Goal: Information Seeking & Learning: Learn about a topic

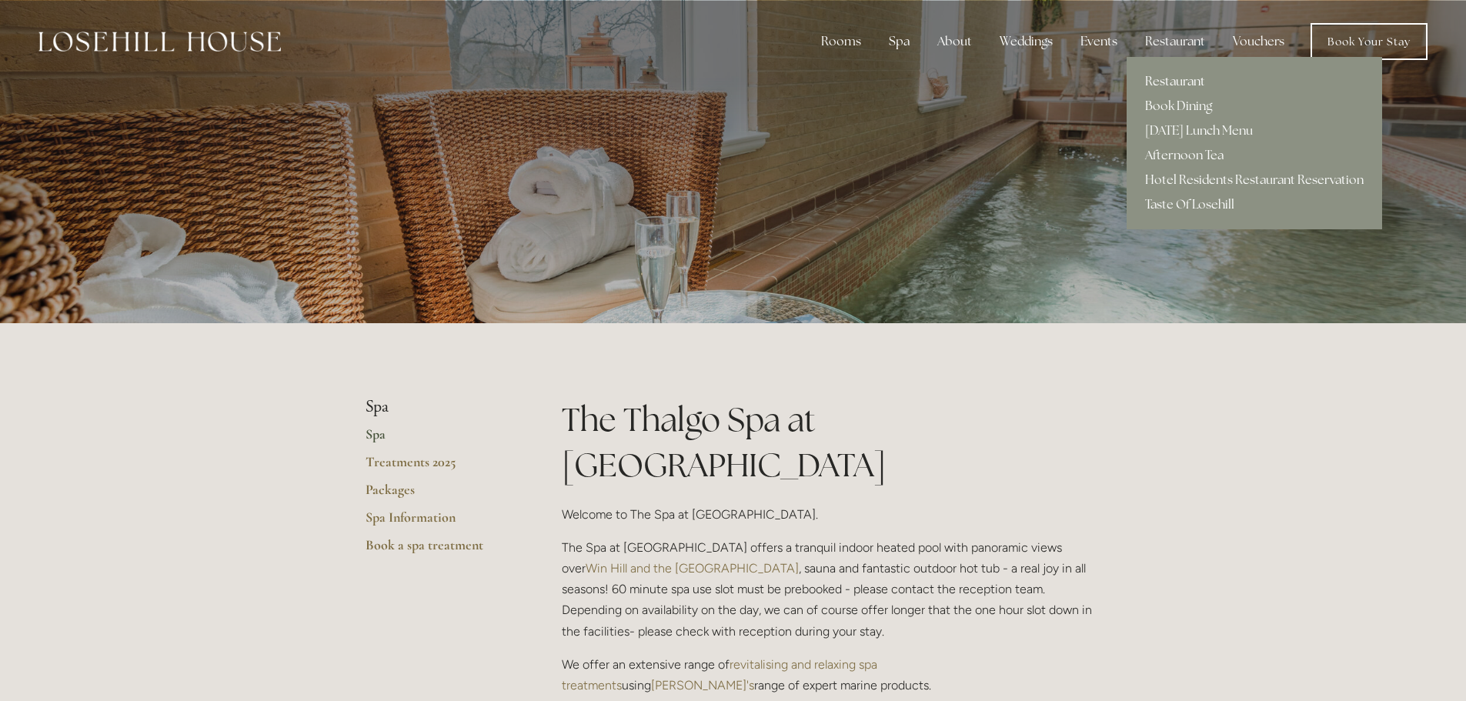
click at [1163, 80] on link "Restaurant" at bounding box center [1253, 81] width 255 height 25
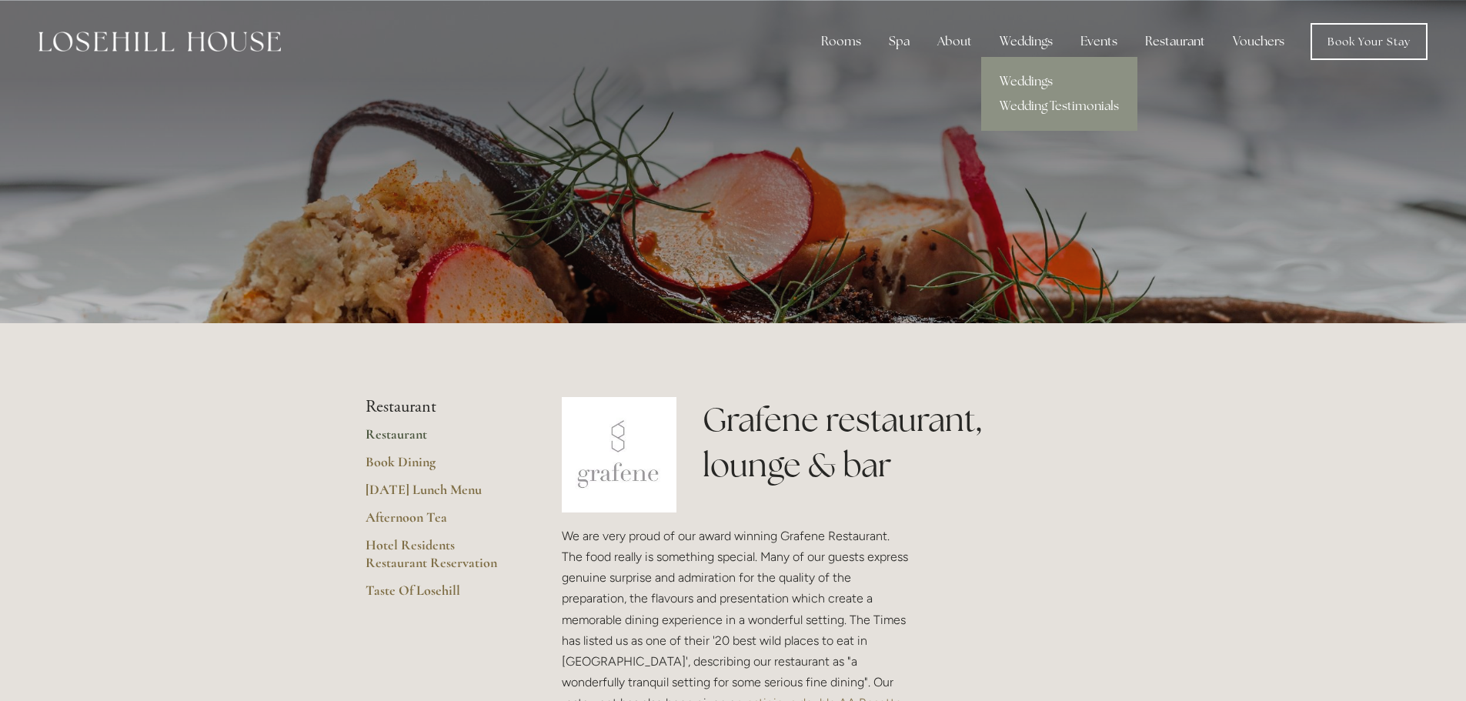
click at [1028, 78] on link "Weddings" at bounding box center [1059, 81] width 156 height 25
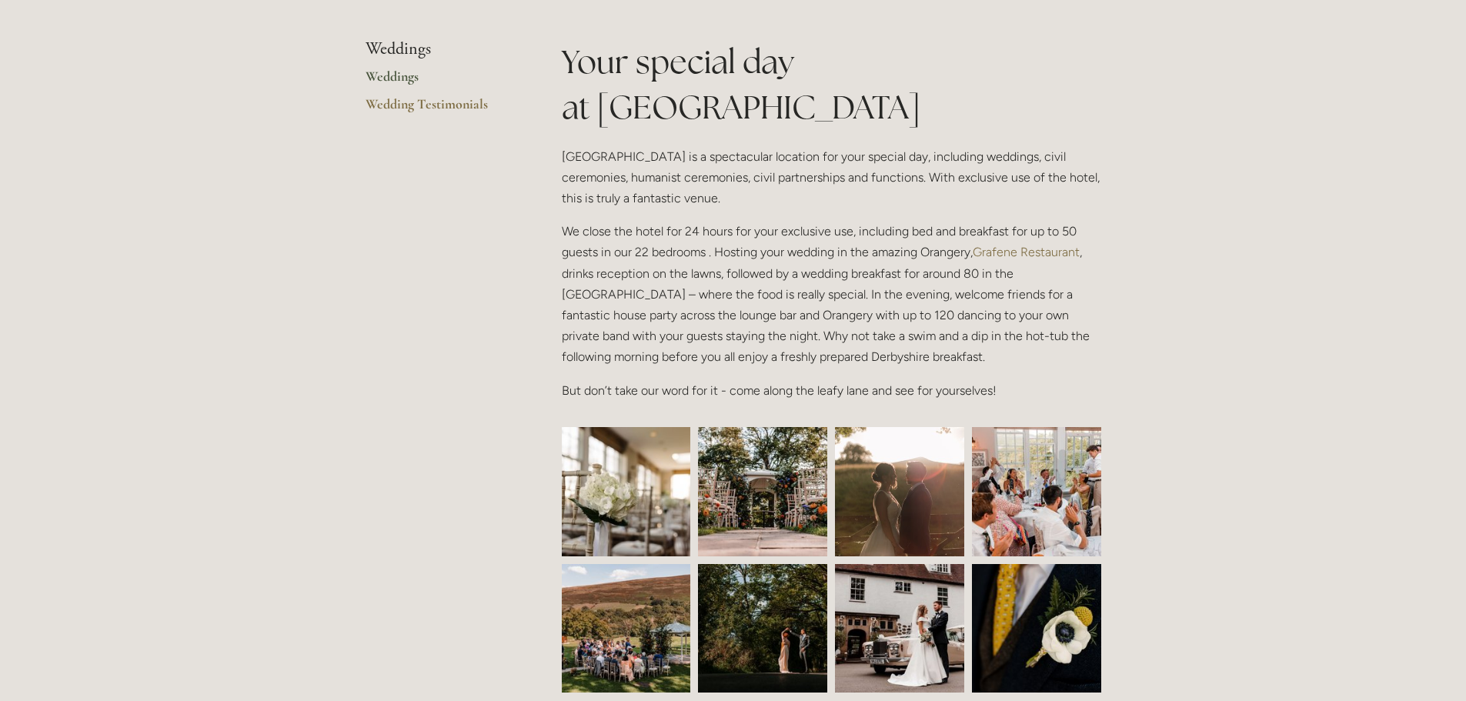
scroll to position [385, 0]
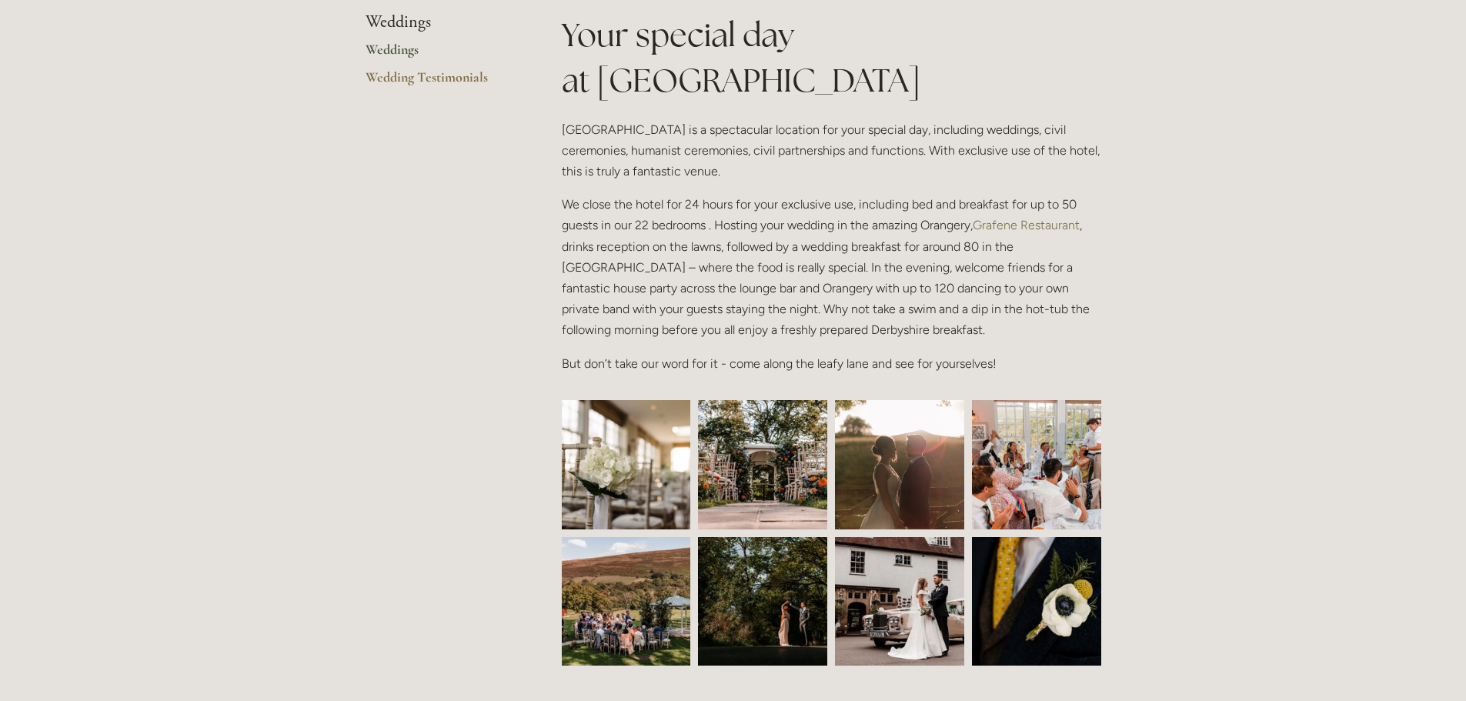
click at [669, 479] on img at bounding box center [626, 464] width 194 height 129
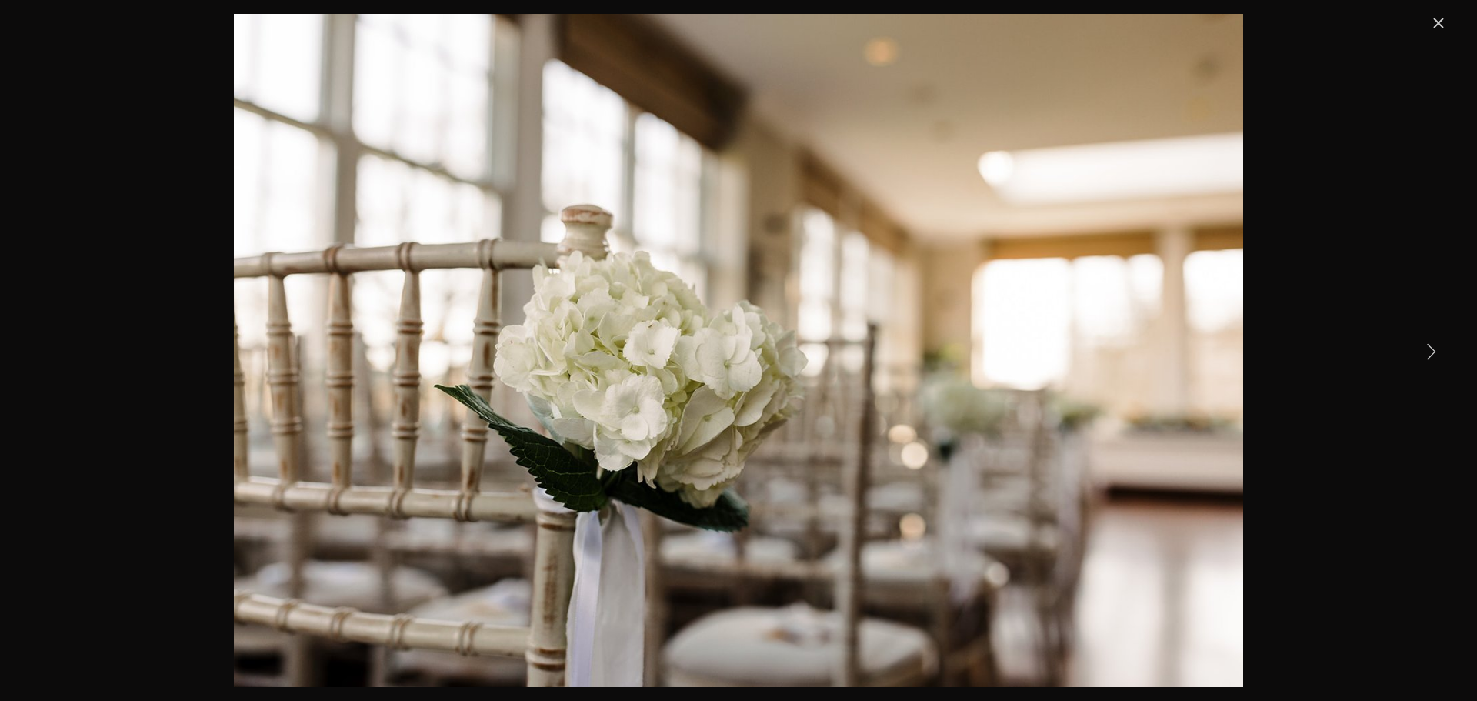
click at [1437, 350] on link "Next Item" at bounding box center [1431, 351] width 34 height 34
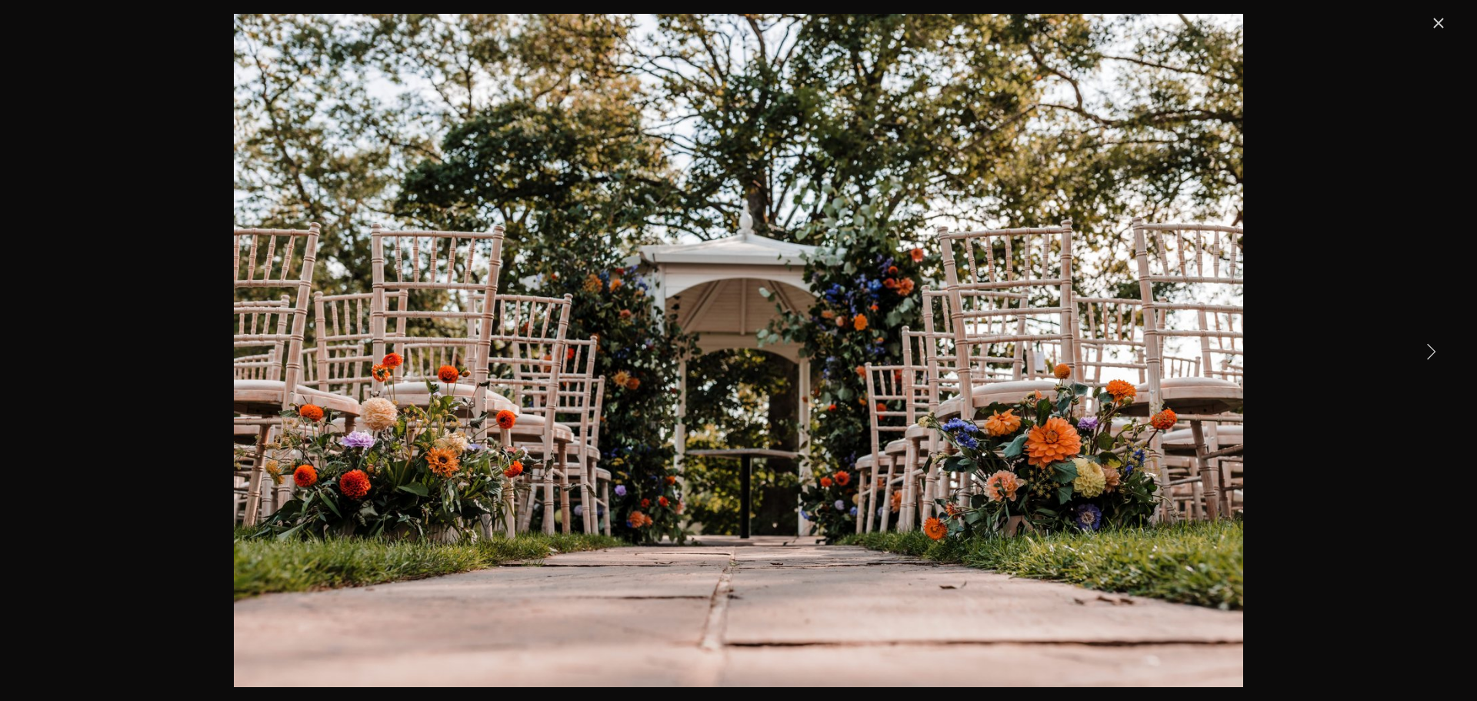
click at [1437, 350] on link "Next Item" at bounding box center [1431, 351] width 34 height 34
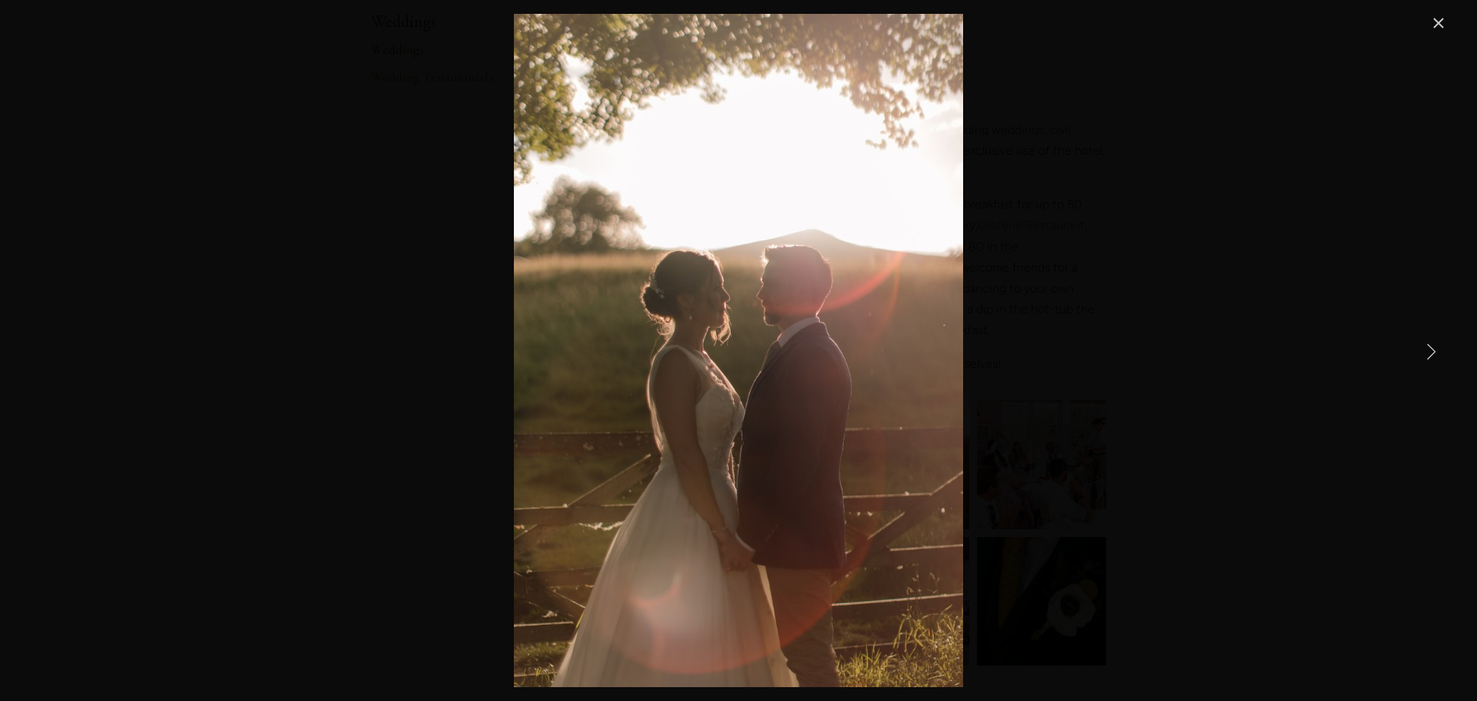
click at [1435, 349] on link "Next Item" at bounding box center [1431, 351] width 34 height 34
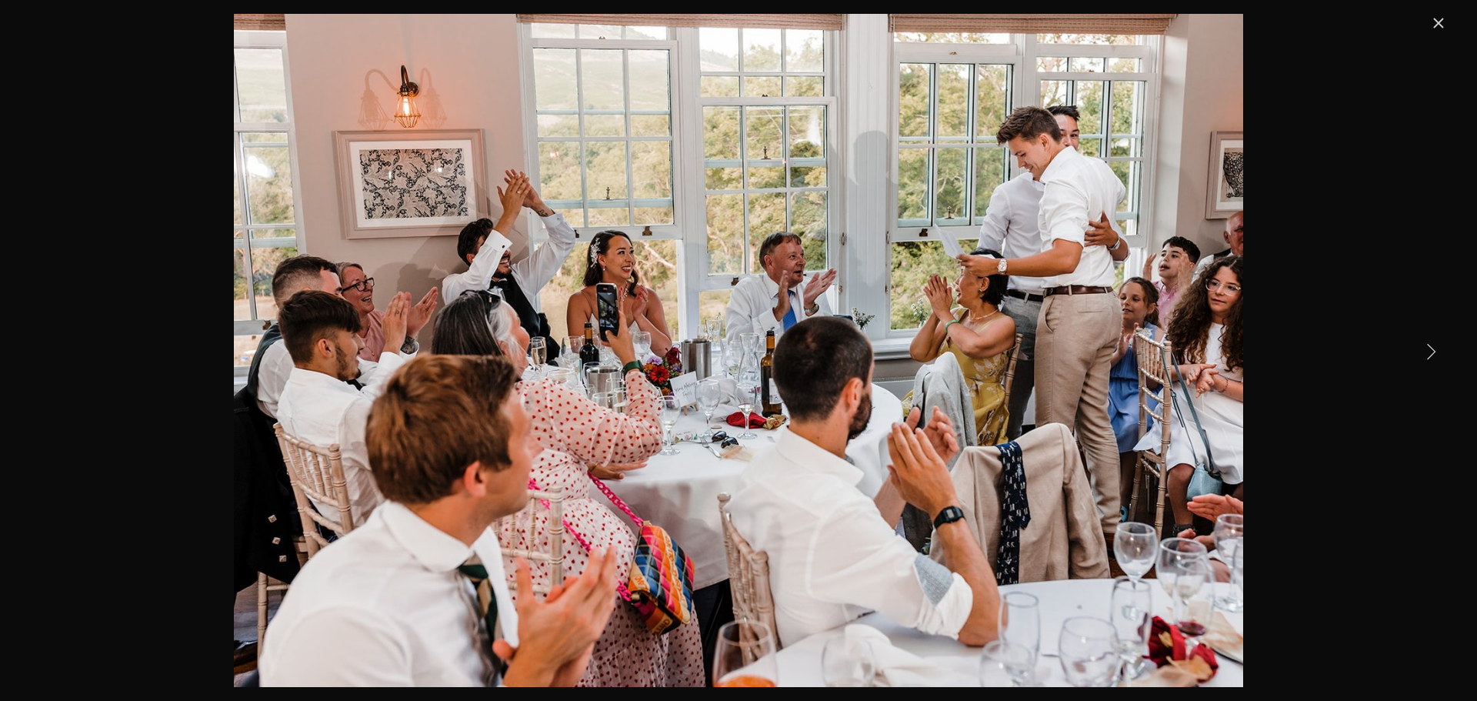
click at [1435, 349] on link "Next Item" at bounding box center [1431, 351] width 34 height 34
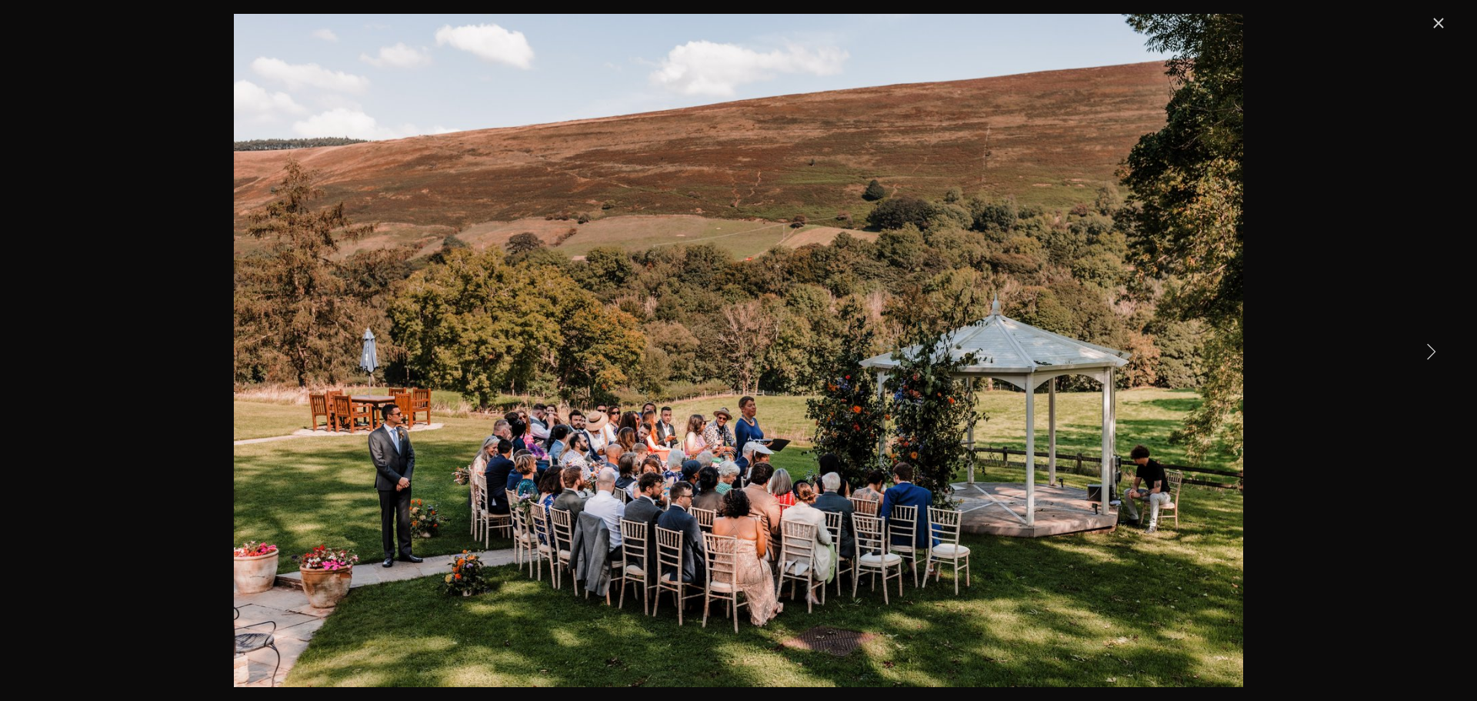
click at [1435, 349] on link "Next Item" at bounding box center [1431, 351] width 34 height 34
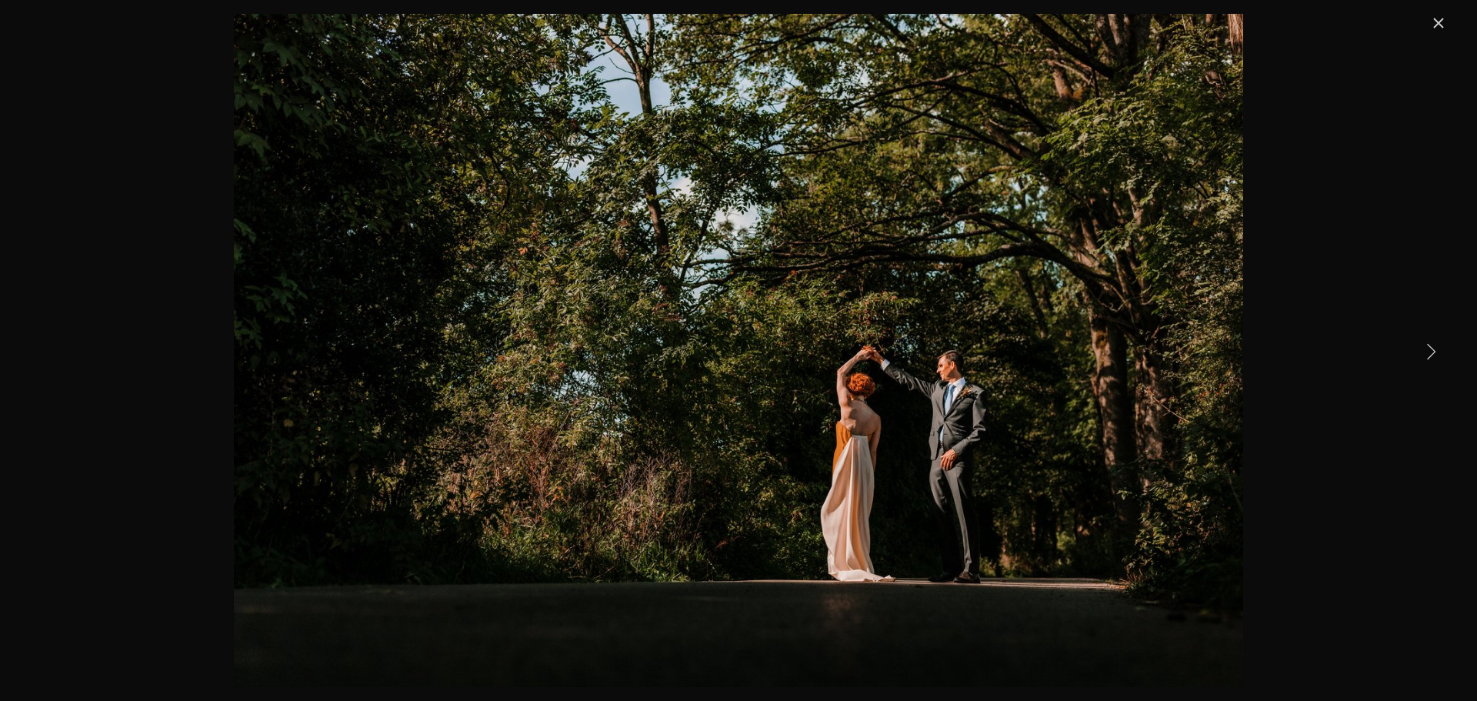
click at [1435, 349] on link "Next Item" at bounding box center [1431, 351] width 34 height 34
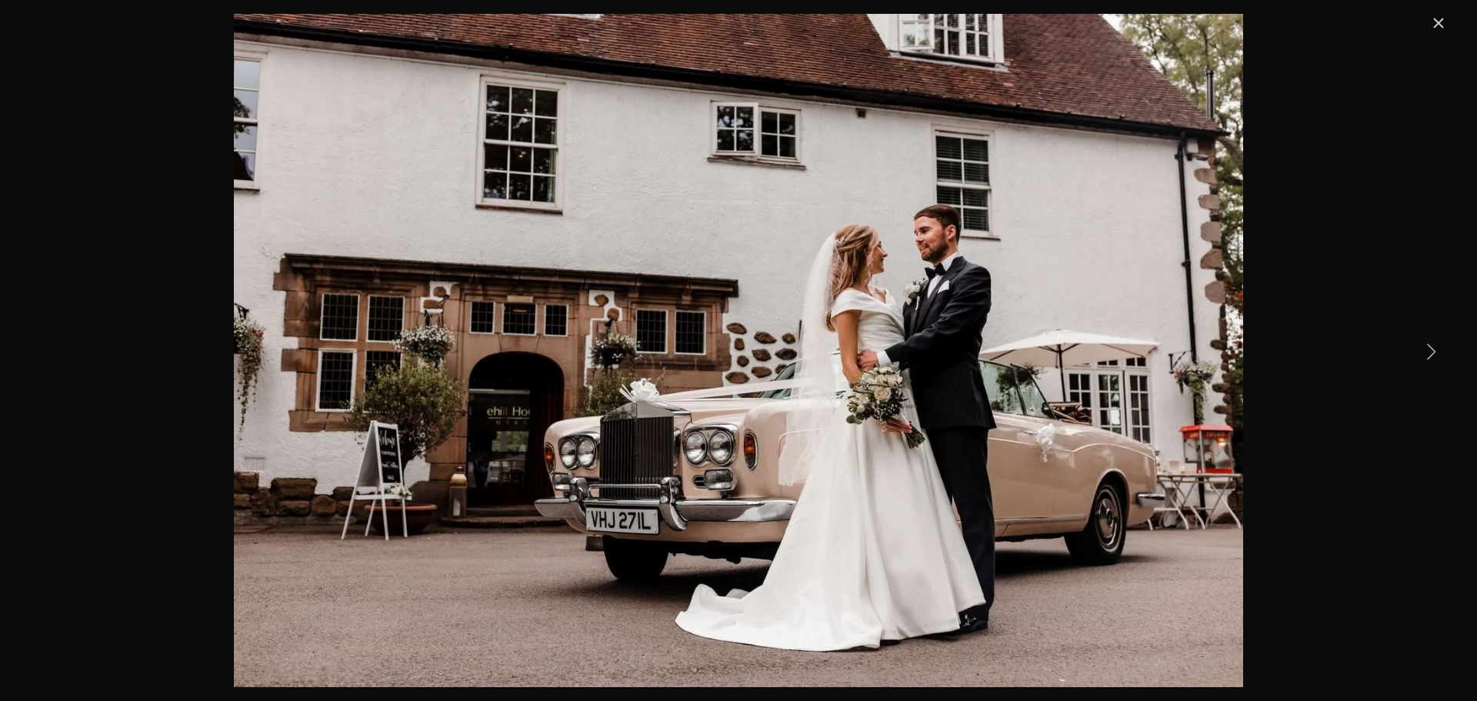
click at [1435, 349] on link "Next Item" at bounding box center [1431, 351] width 34 height 34
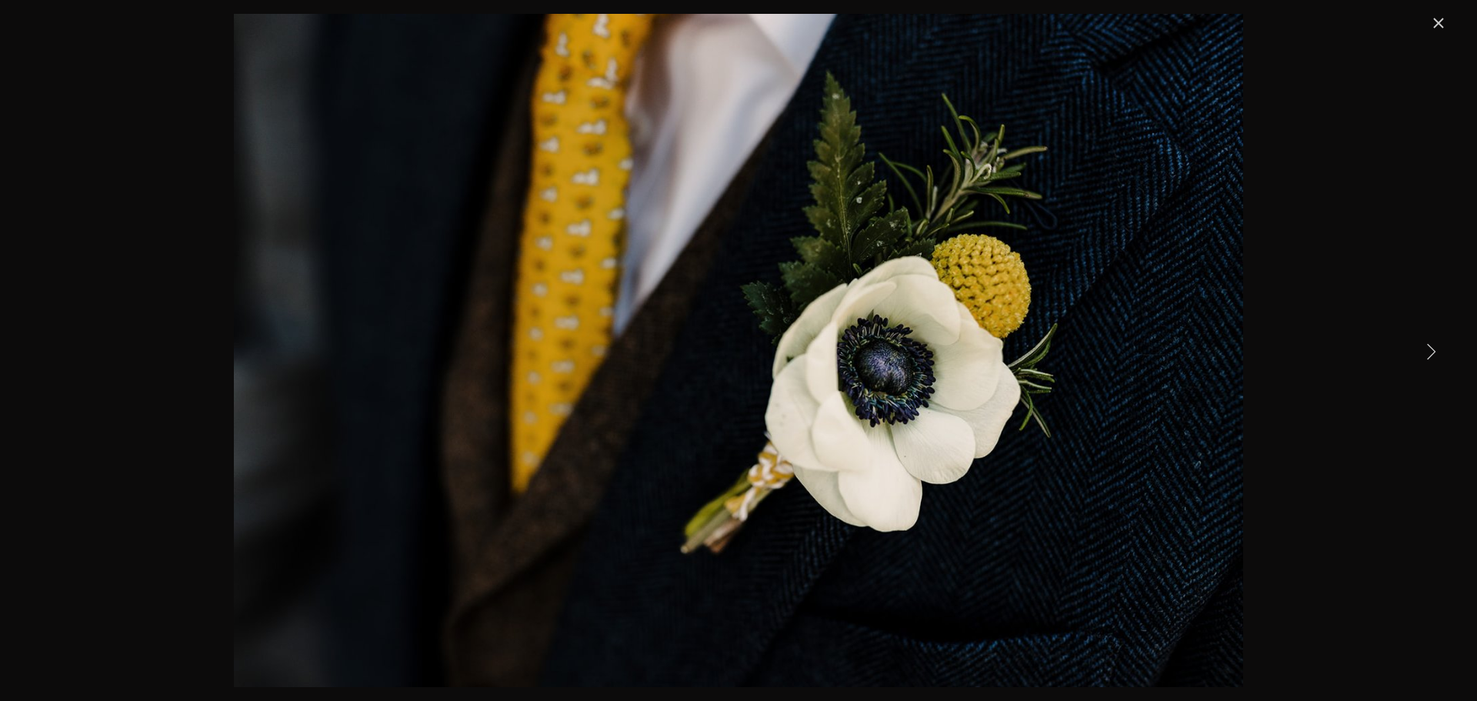
click at [1435, 349] on link "Next Item" at bounding box center [1431, 351] width 34 height 34
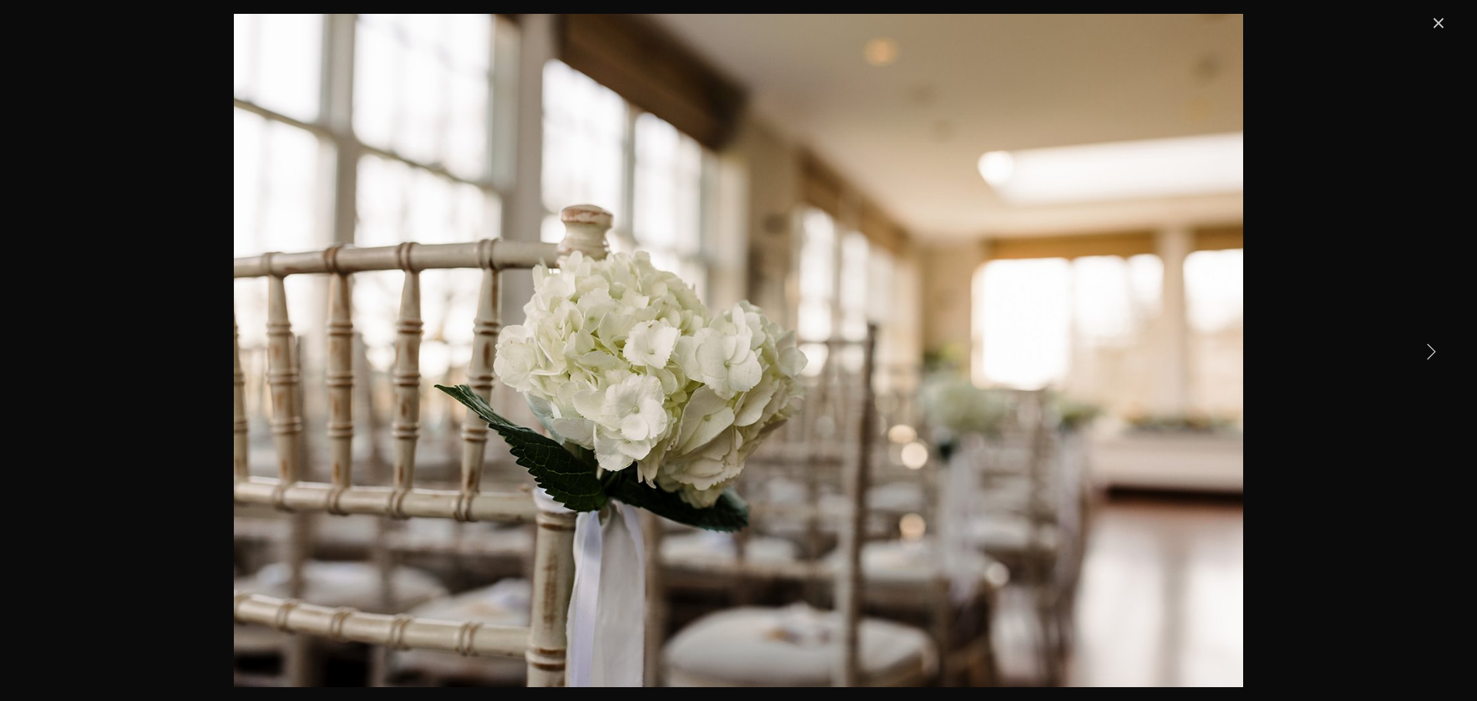
click at [1435, 349] on link "Next Item" at bounding box center [1431, 351] width 34 height 34
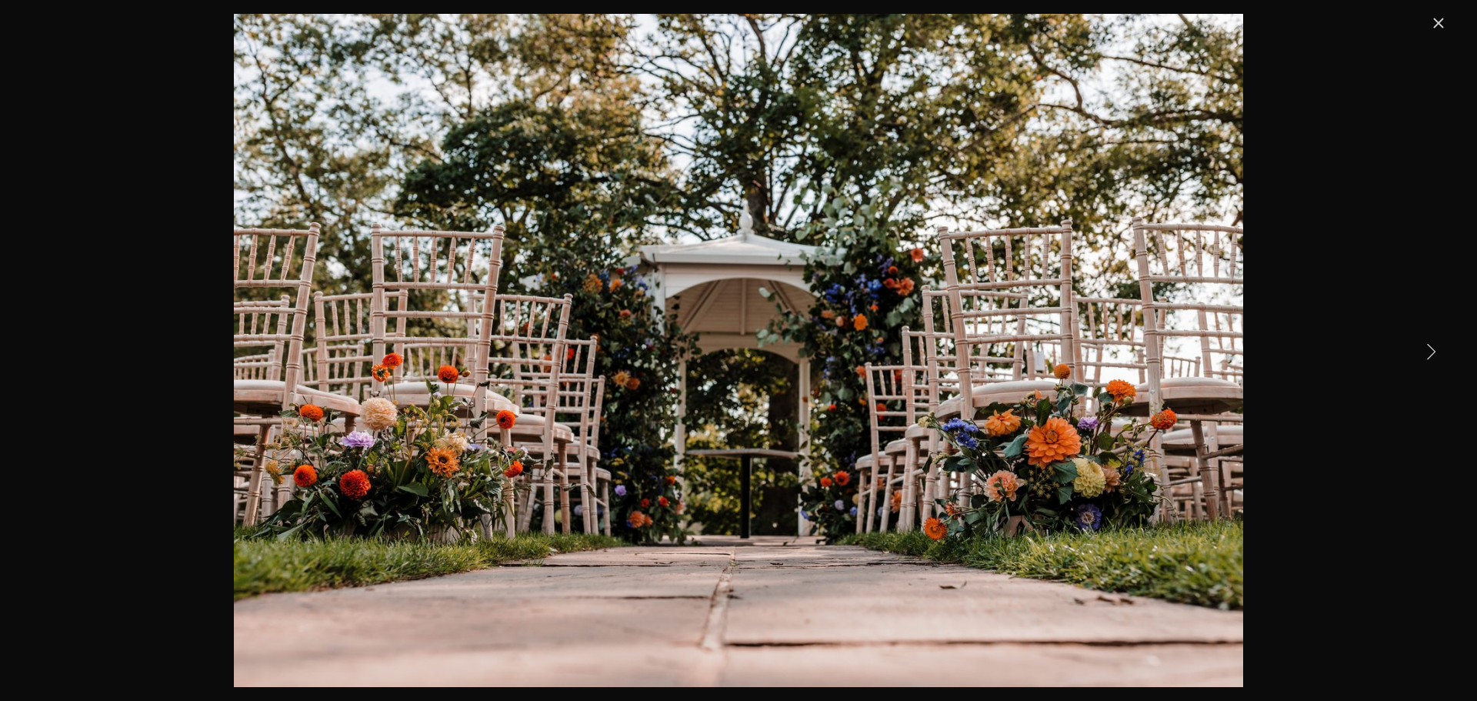
click at [1435, 349] on link "Next Item" at bounding box center [1431, 351] width 34 height 34
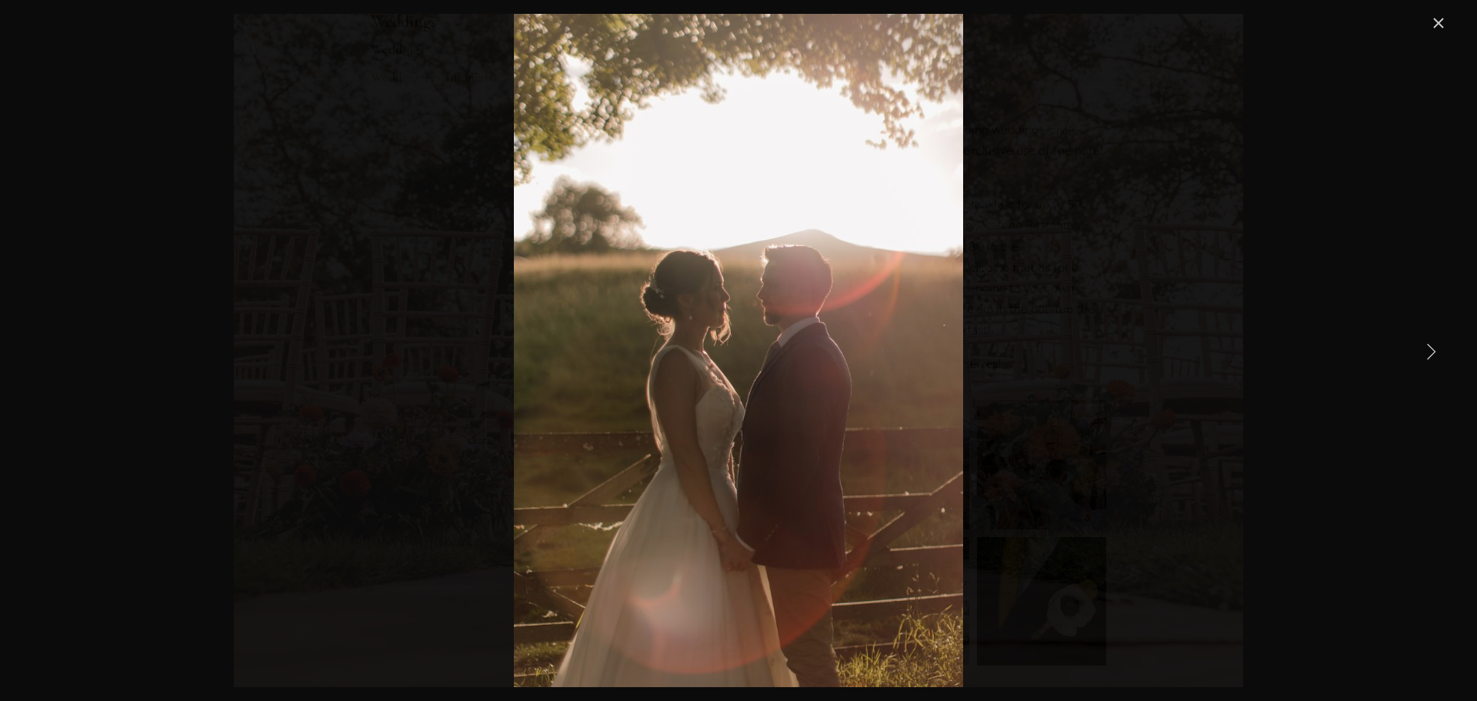
click at [1435, 349] on link "Next Item" at bounding box center [1431, 351] width 34 height 34
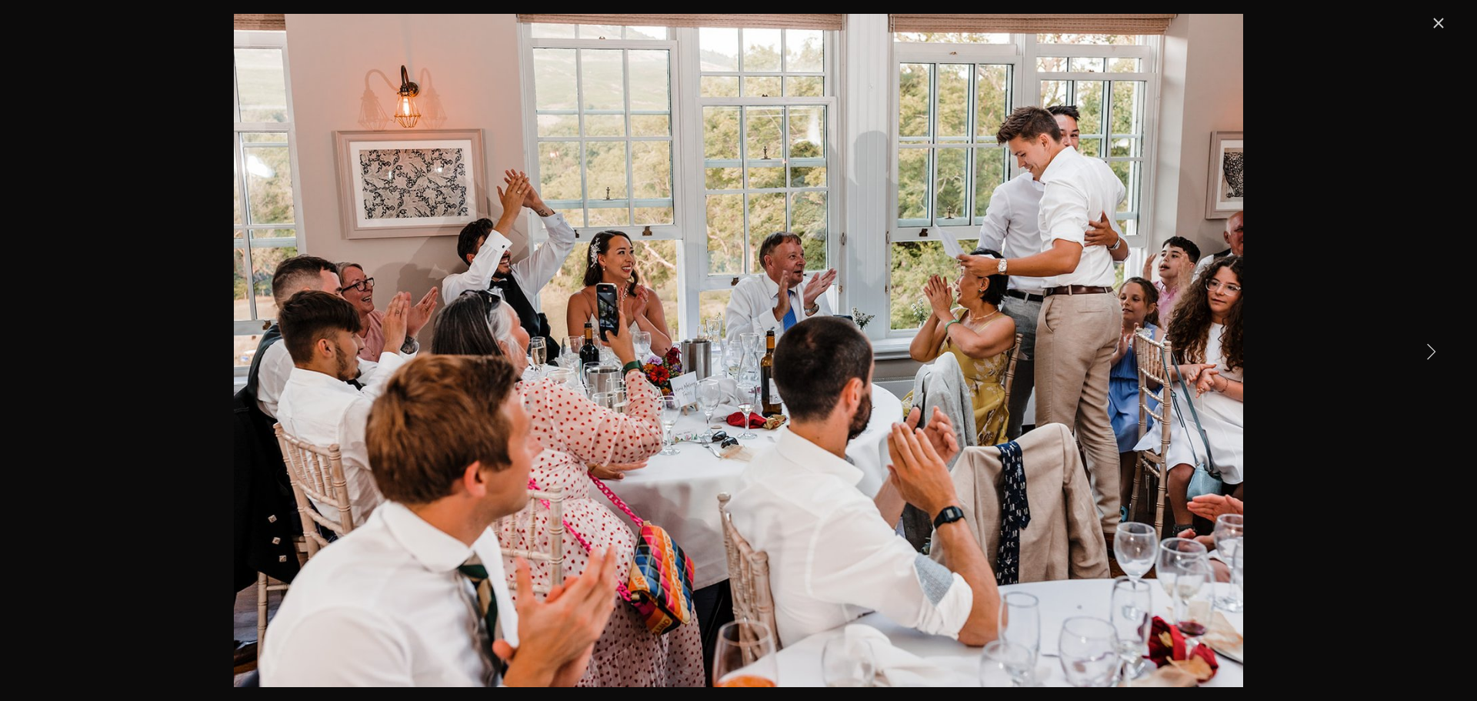
click at [1435, 20] on link "Close" at bounding box center [1439, 23] width 18 height 18
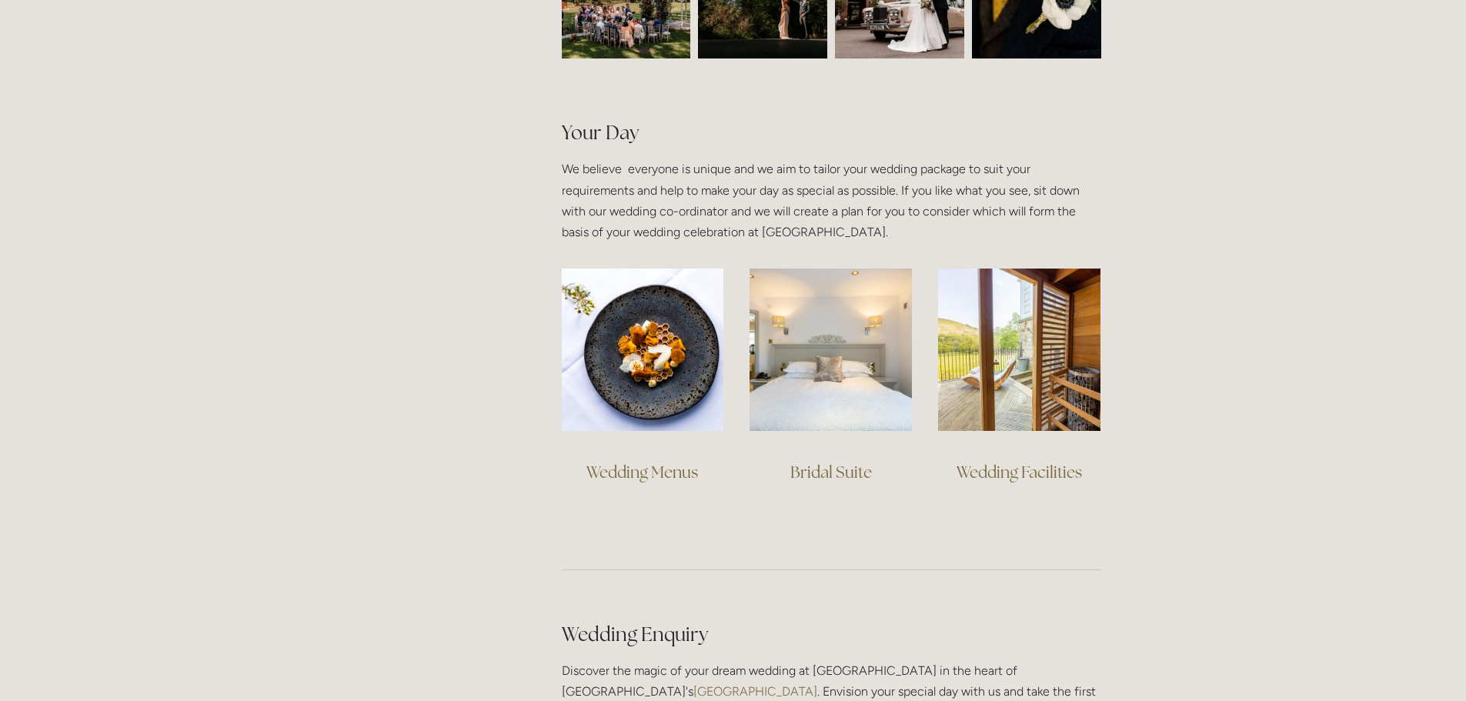
scroll to position [1000, 0]
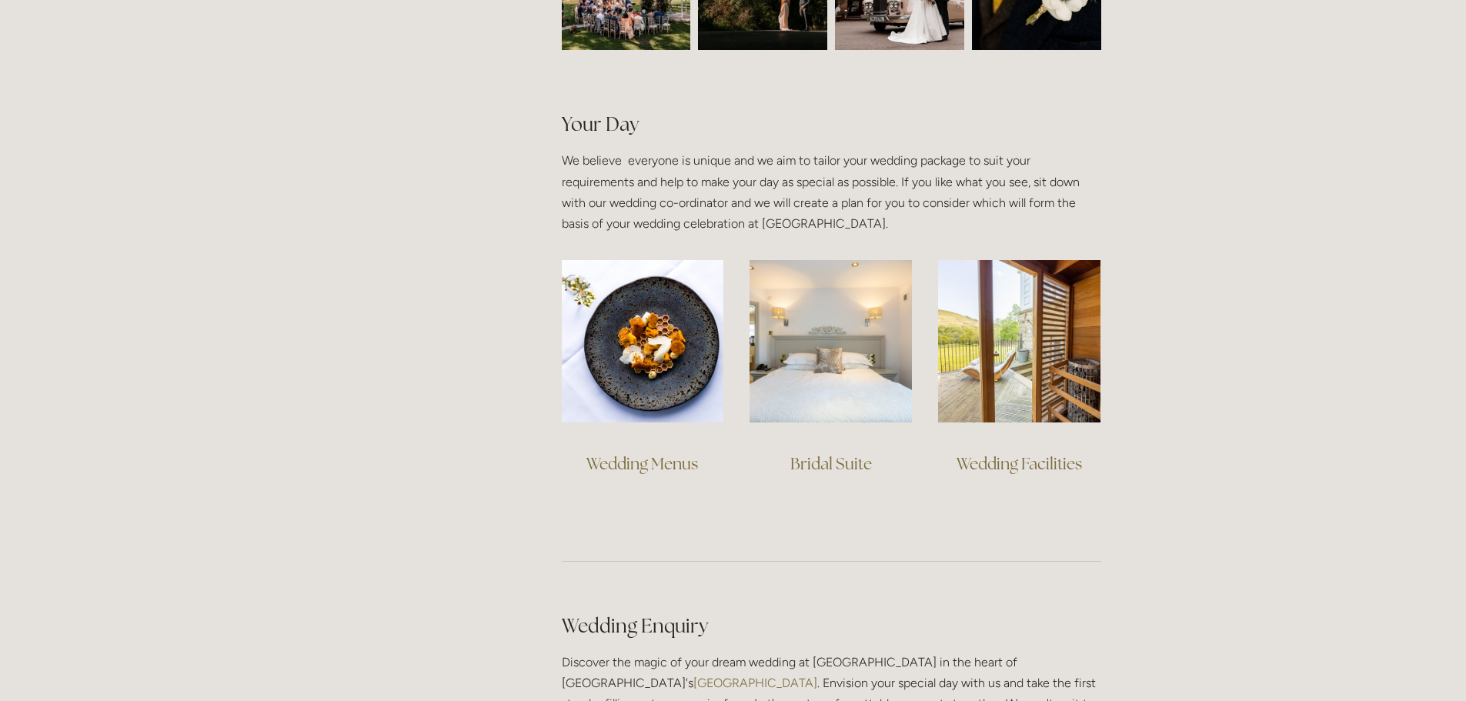
click at [642, 467] on link "Wedding Menus" at bounding box center [642, 463] width 112 height 21
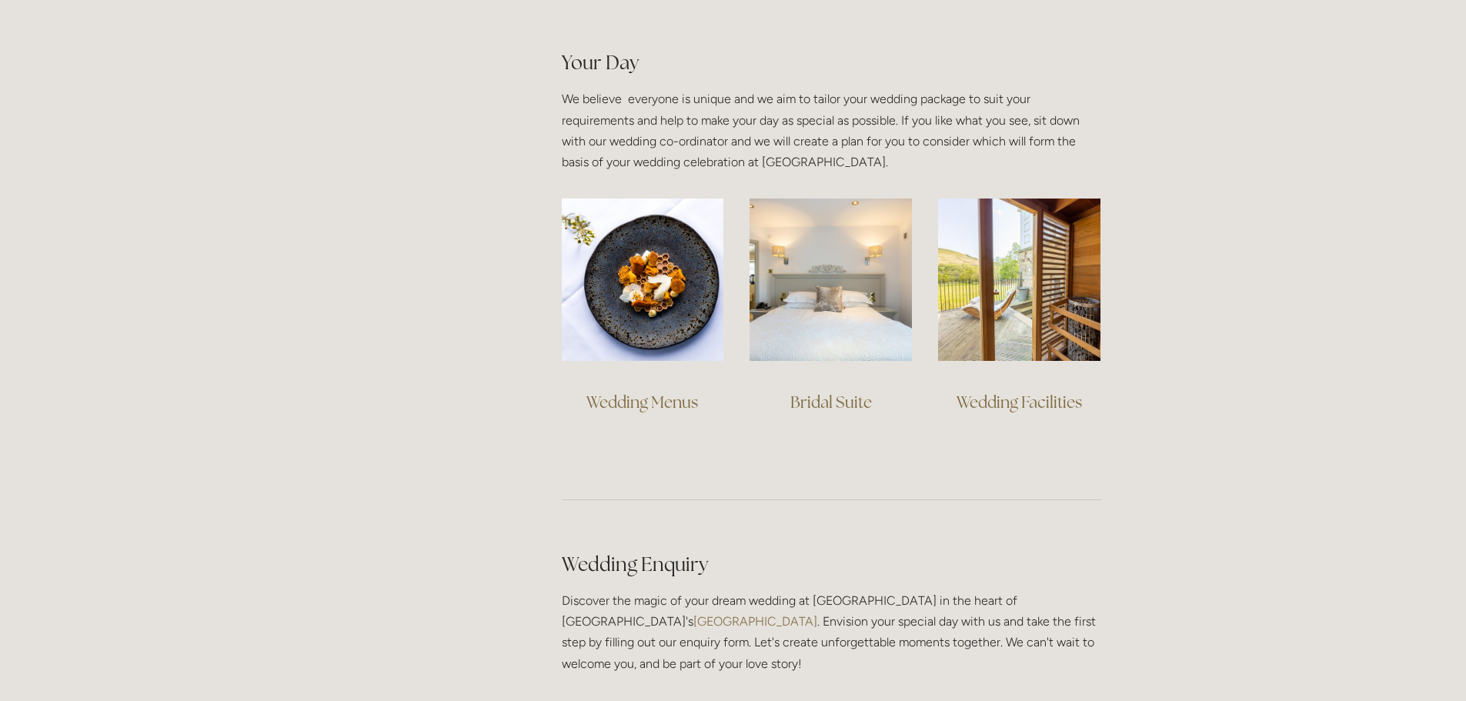
scroll to position [1154, 0]
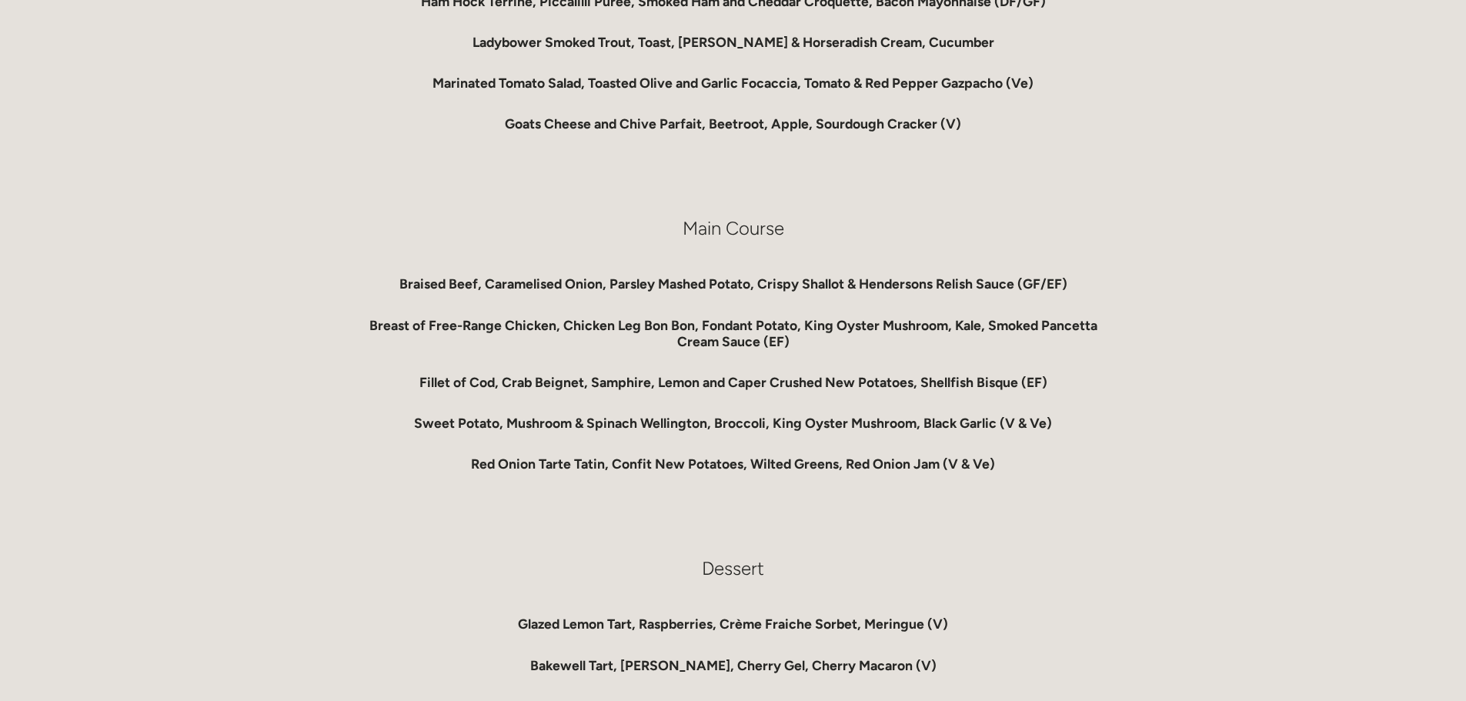
scroll to position [923, 0]
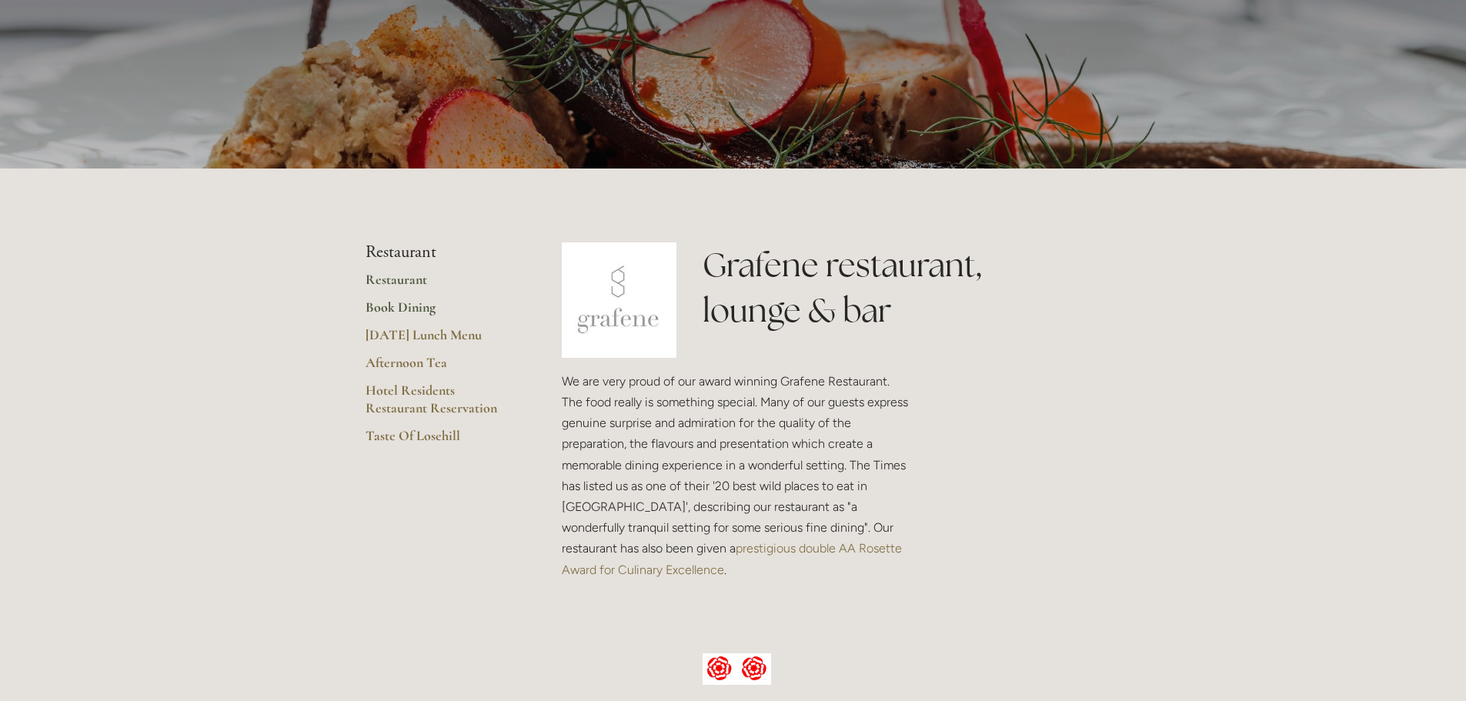
scroll to position [231, 0]
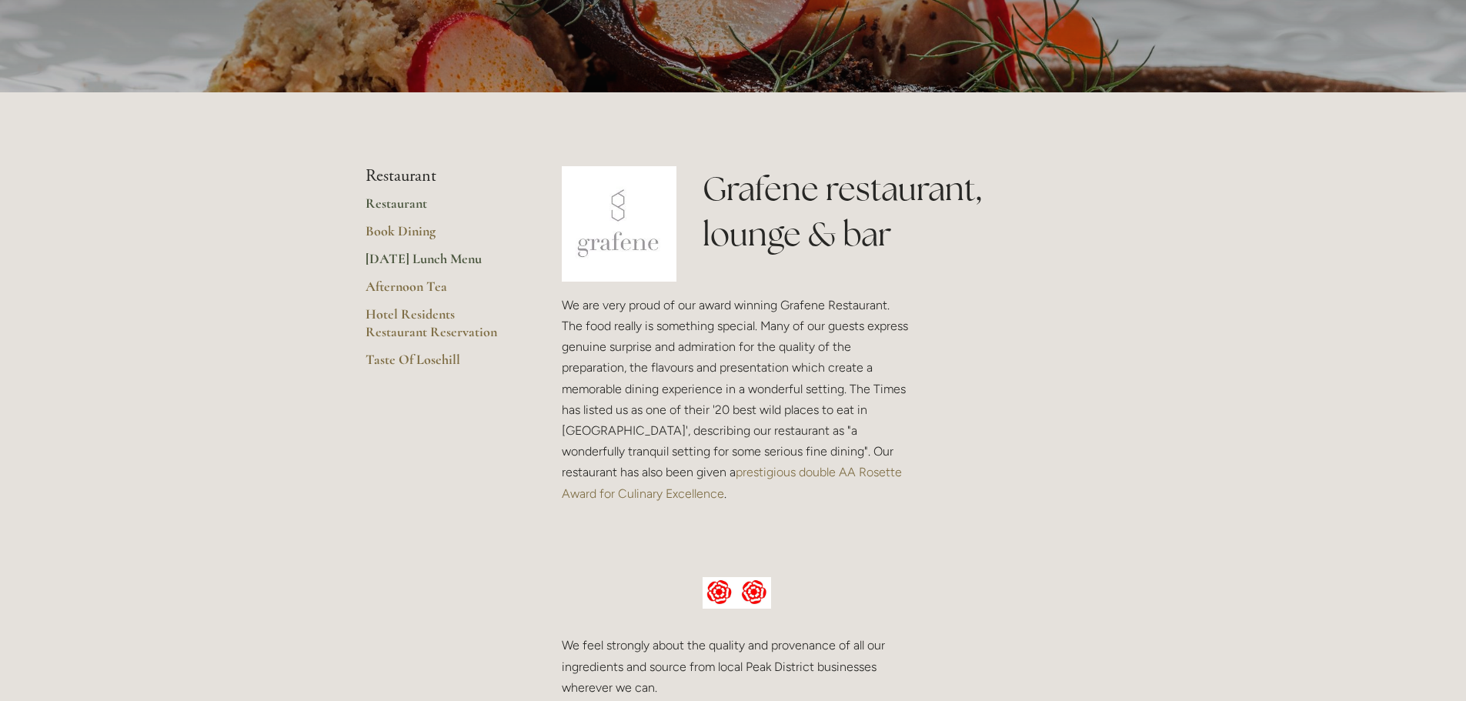
click at [430, 264] on link "[DATE] Lunch Menu" at bounding box center [438, 264] width 147 height 28
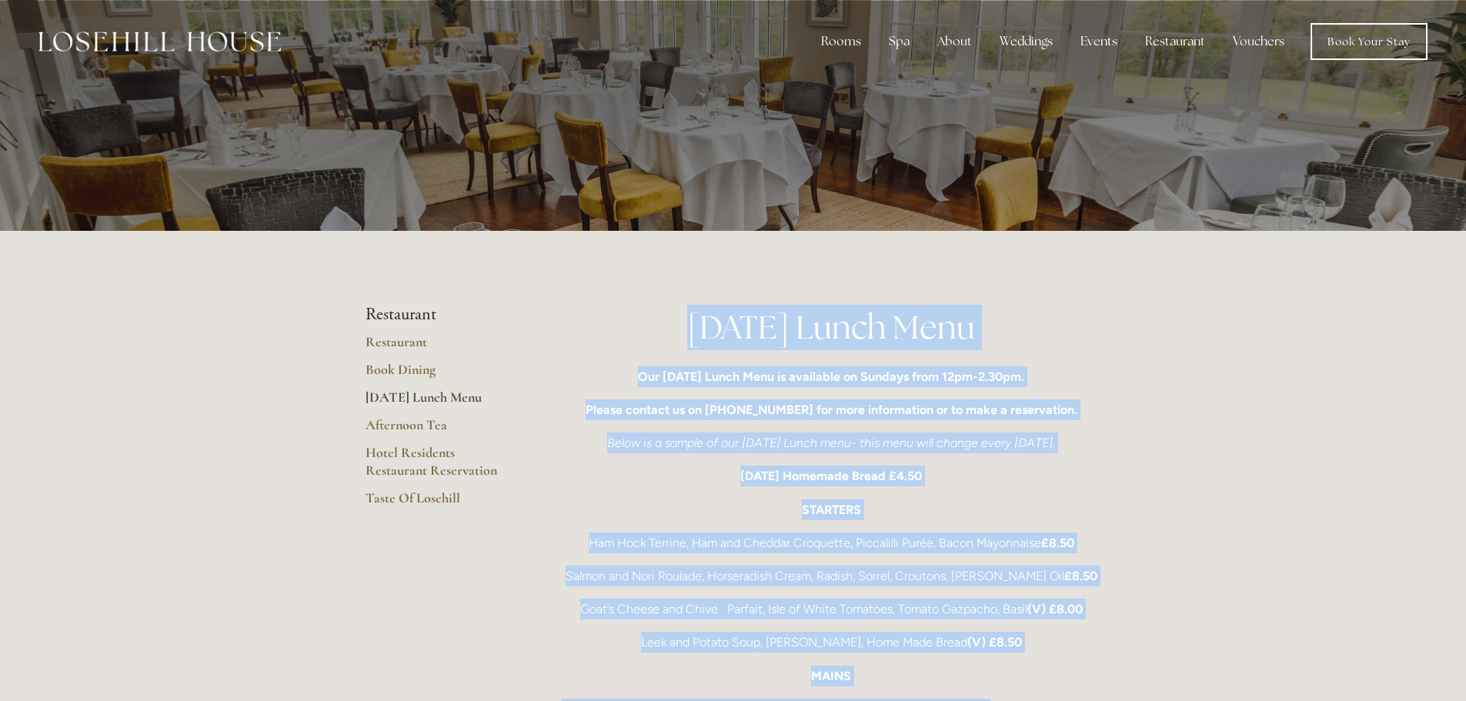
drag, startPoint x: 1029, startPoint y: 568, endPoint x: 671, endPoint y: 322, distance: 434.3
click at [1039, 329] on h1 "[DATE] Lunch Menu" at bounding box center [831, 327] width 539 height 45
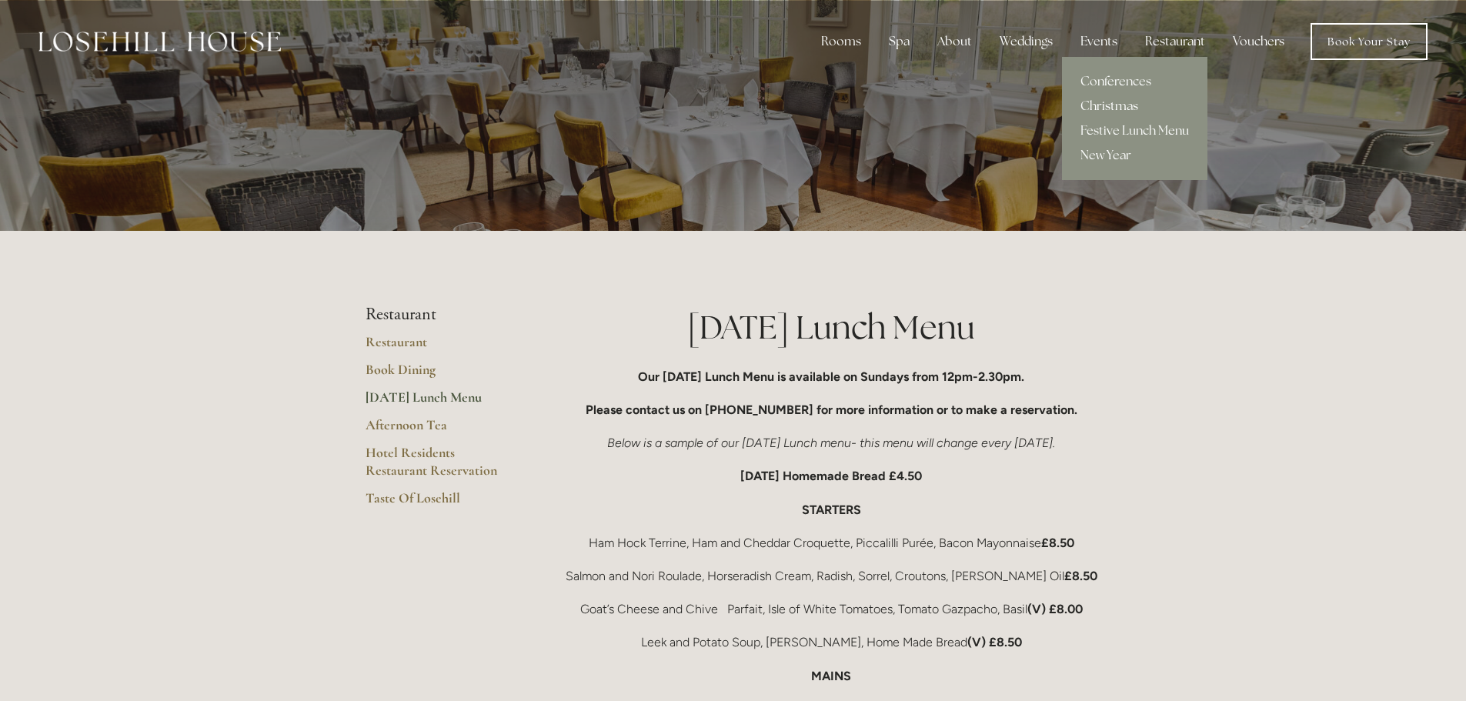
click at [1101, 111] on link "Christmas" at bounding box center [1134, 106] width 145 height 25
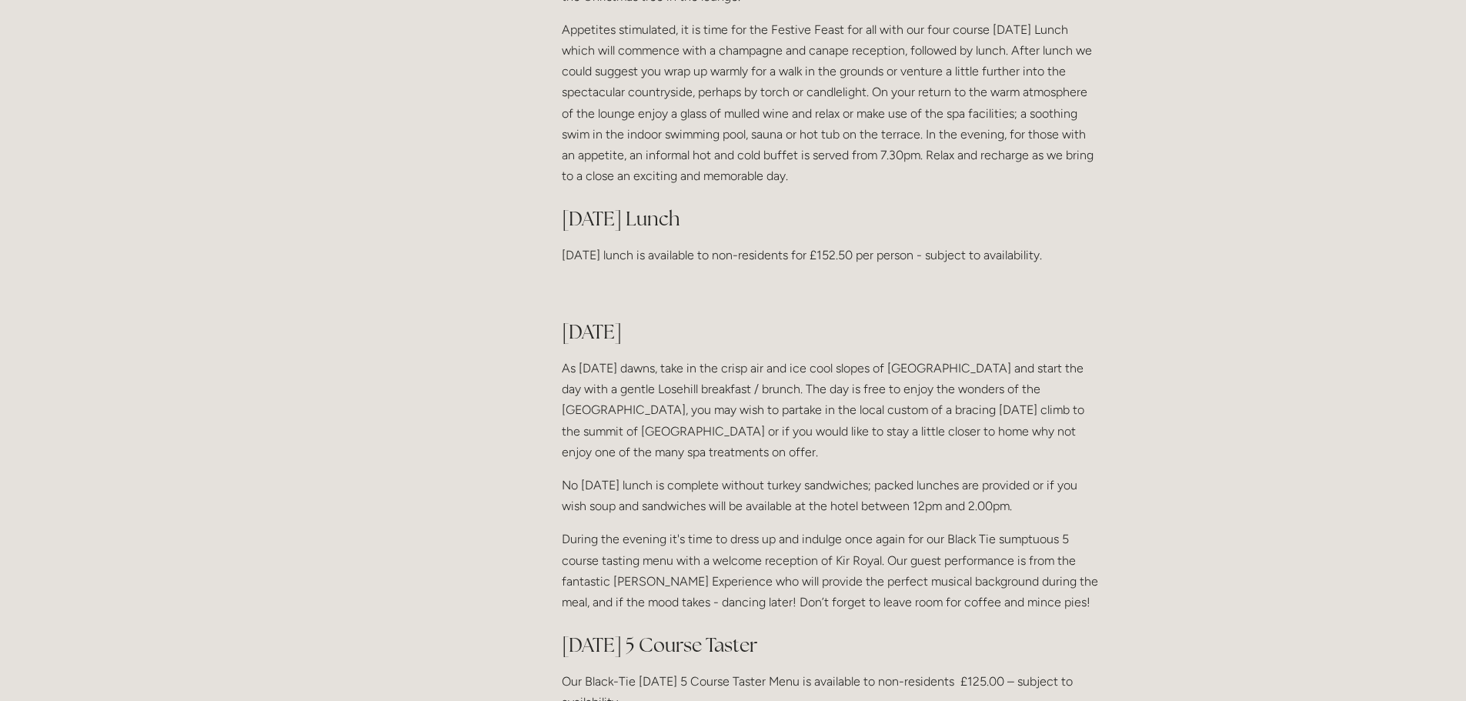
scroll to position [1462, 0]
drag, startPoint x: 602, startPoint y: 273, endPoint x: 1100, endPoint y: 275, distance: 497.8
click at [1100, 262] on p "[DATE] lunch is available to non-residents for £152.50 per person - subject to …" at bounding box center [831, 252] width 539 height 21
click at [1077, 293] on div "Christmas 2025 at [GEOGRAPHIC_DATA] Christmas time, a time for families, a time…" at bounding box center [831, 239] width 539 height 2609
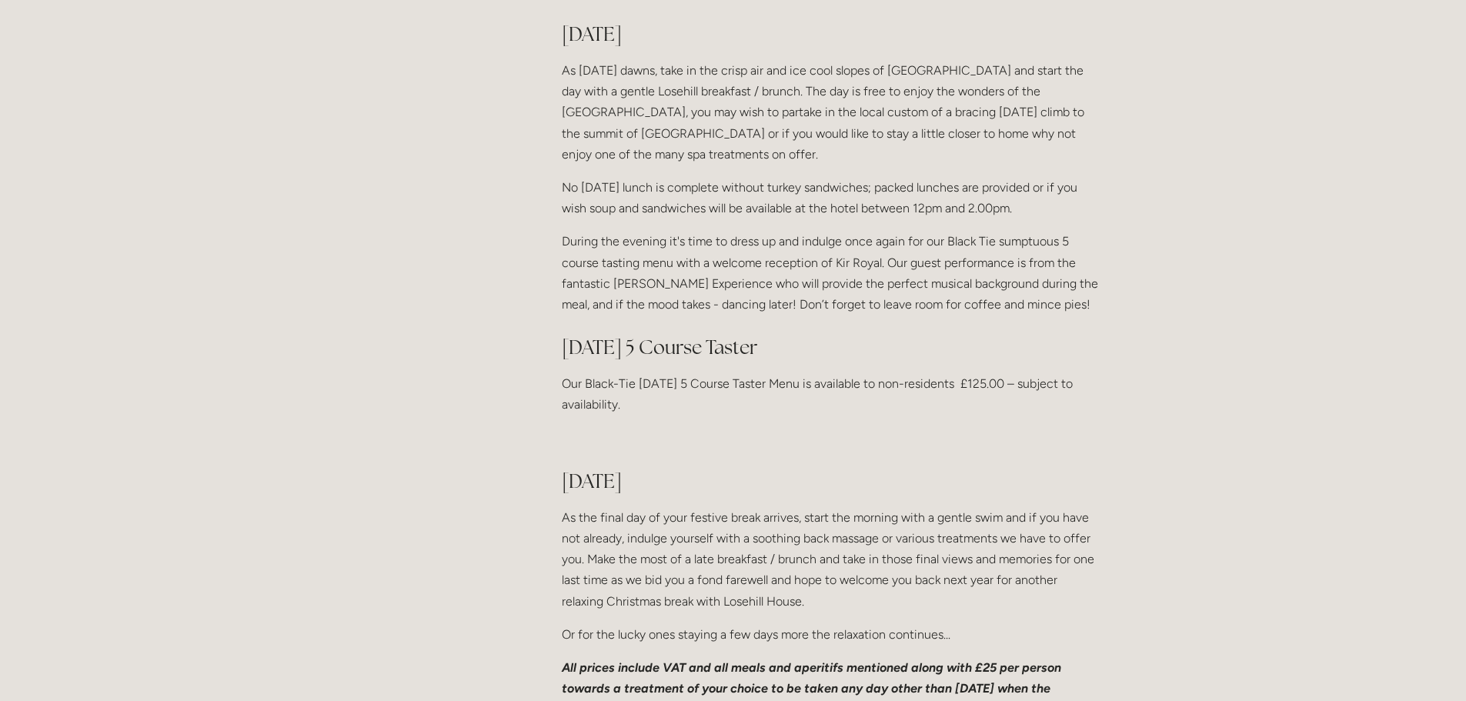
scroll to position [1770, 0]
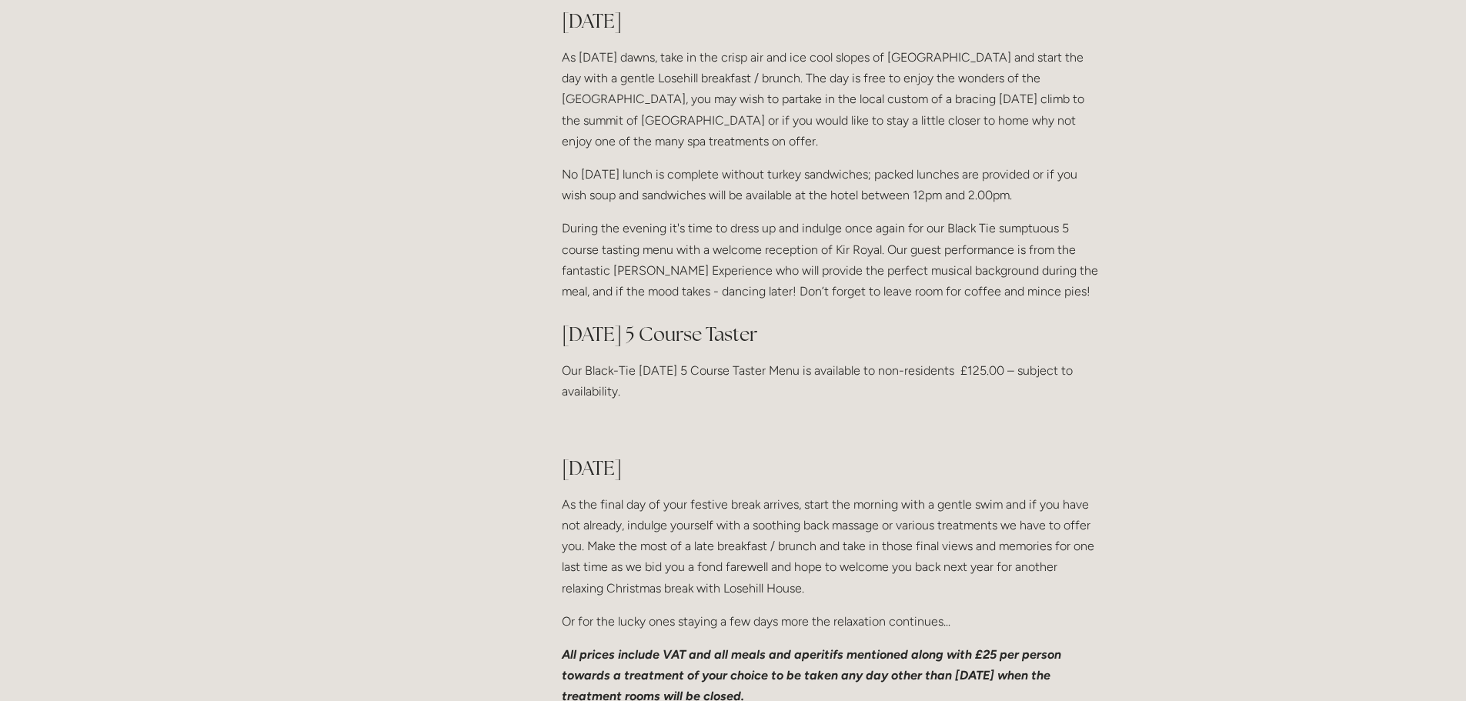
drag, startPoint x: 566, startPoint y: 357, endPoint x: 1058, endPoint y: 405, distance: 494.8
click at [1012, 402] on p "Our Black-Tie [DATE] 5 Course Taster Menu is available to non-residents £125.00…" at bounding box center [831, 381] width 539 height 42
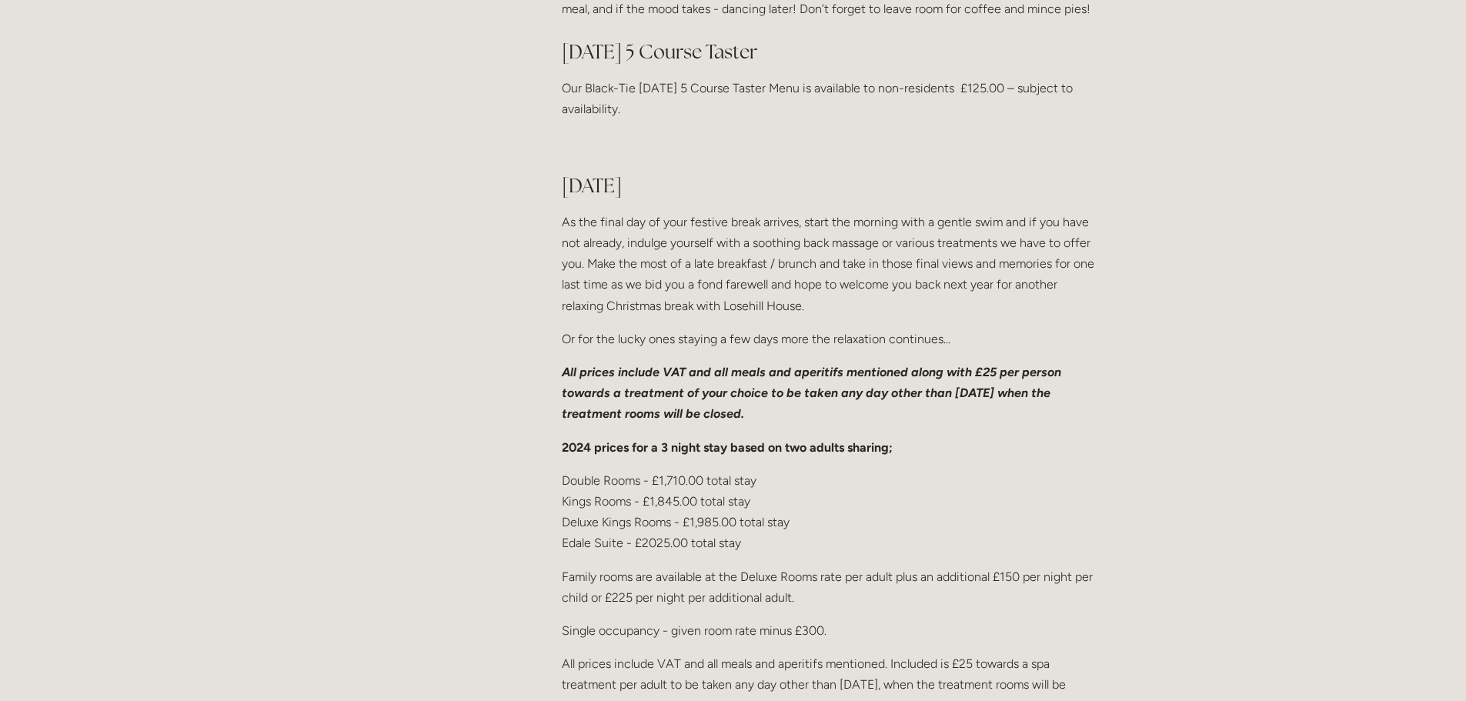
scroll to position [2078, 0]
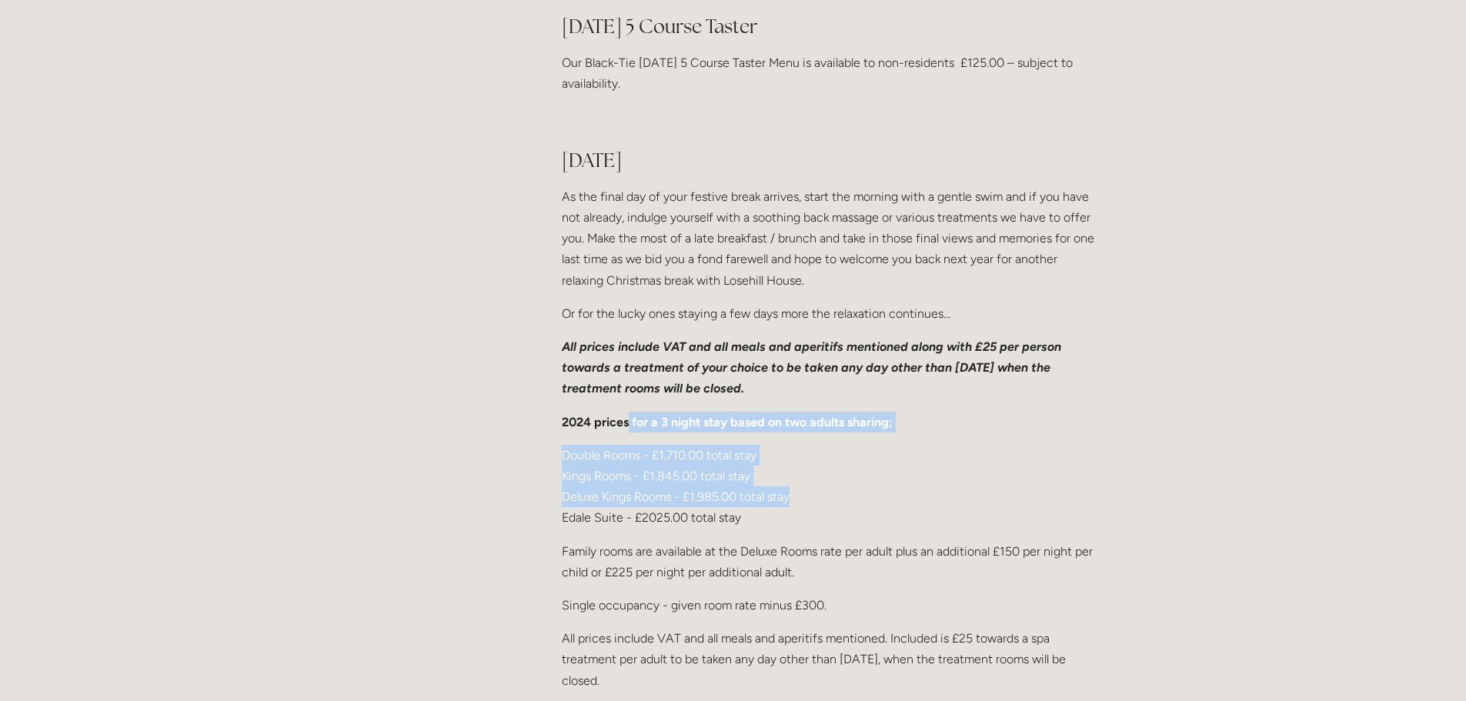
drag, startPoint x: 629, startPoint y: 444, endPoint x: 883, endPoint y: 518, distance: 265.2
click at [883, 519] on p "Double Rooms - £1,710.00 total stay Kings Rooms - £1,845.00 total stay Deluxe K…" at bounding box center [831, 487] width 539 height 84
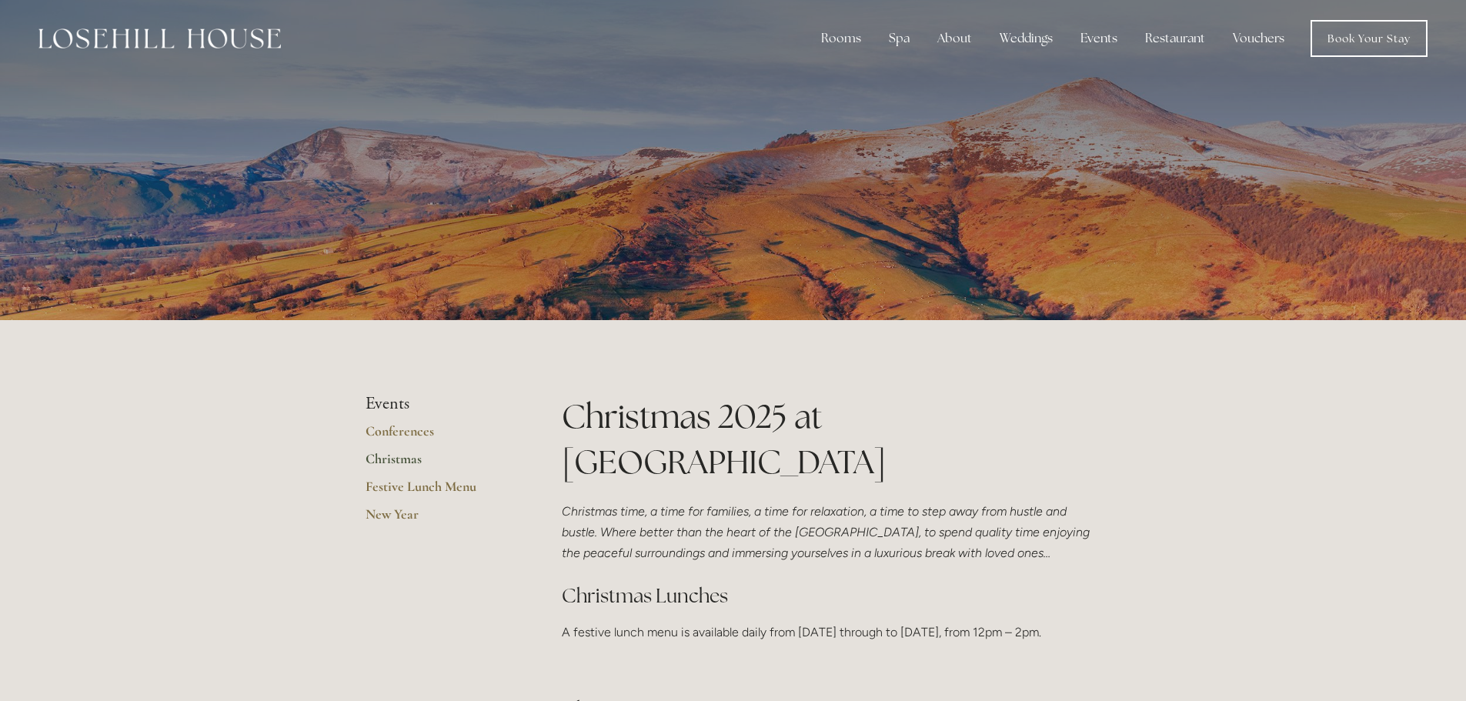
scroll to position [0, 0]
